Goal: Go to known website: Access a specific website the user already knows

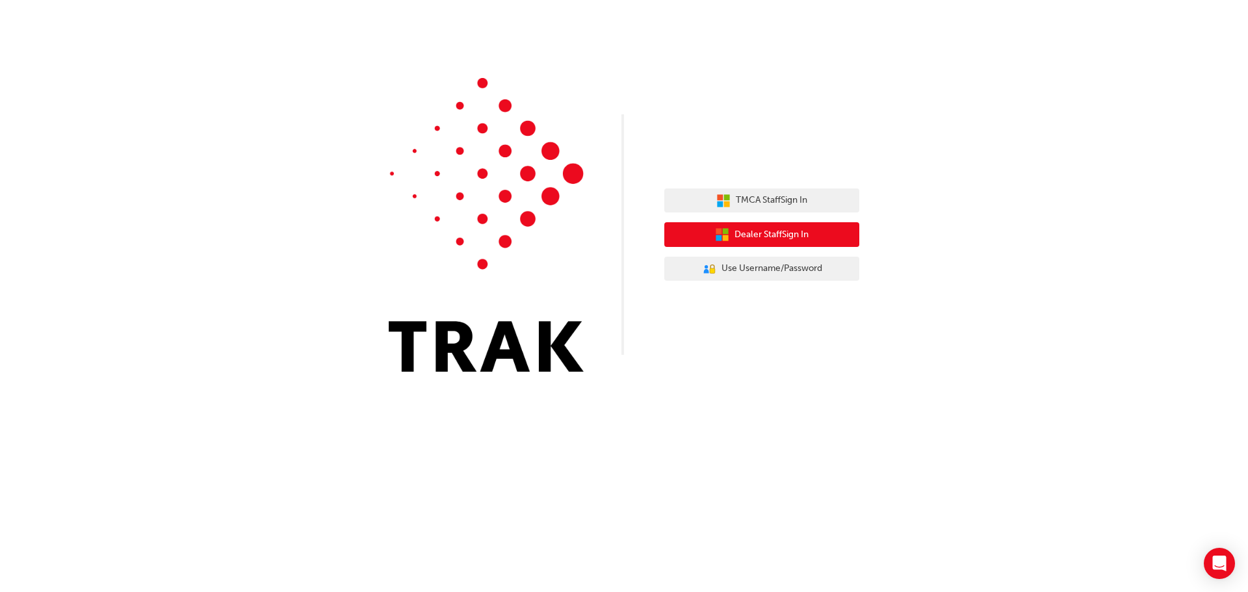
click at [796, 230] on span "Dealer Staff Sign In" at bounding box center [771, 234] width 74 height 15
